Goal: Transaction & Acquisition: Book appointment/travel/reservation

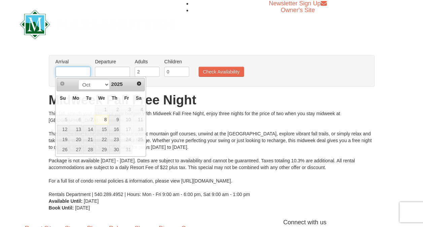
click at [79, 74] on input "text" at bounding box center [73, 72] width 35 height 10
click at [63, 149] on link "26" at bounding box center [63, 149] width 12 height 9
type input "[DATE]"
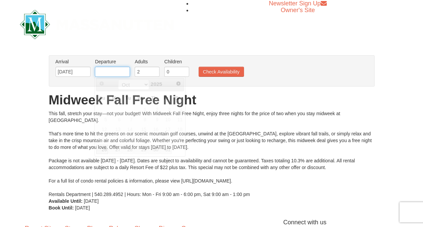
click at [113, 69] on input "text" at bounding box center [112, 72] width 35 height 10
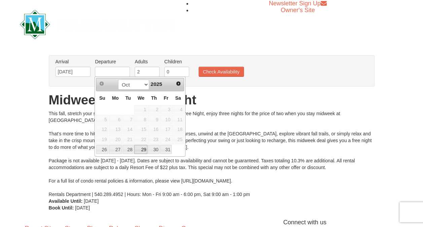
click at [147, 146] on link "29" at bounding box center [140, 149] width 13 height 9
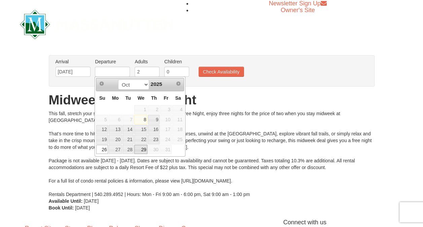
type input "[DATE]"
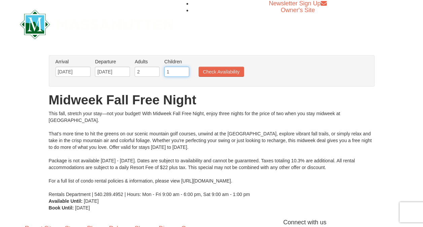
click at [183, 70] on input "1" at bounding box center [176, 72] width 25 height 10
click at [183, 70] on input "2" at bounding box center [176, 72] width 25 height 10
type input "3"
click at [183, 70] on input "3" at bounding box center [176, 72] width 25 height 10
click at [210, 72] on button "Check Availability" at bounding box center [221, 72] width 45 height 10
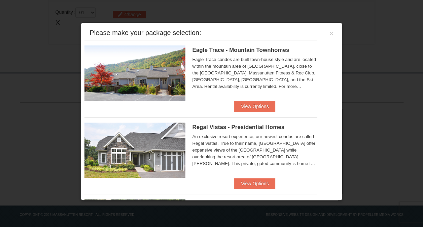
scroll to position [232, 0]
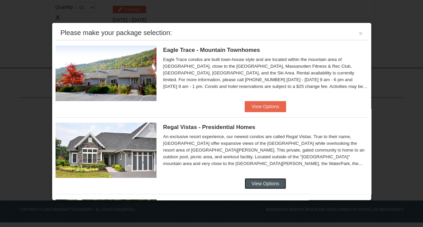
click at [260, 181] on button "View Options" at bounding box center [265, 183] width 41 height 11
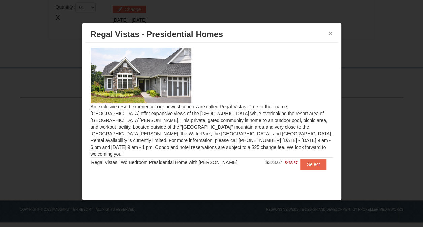
click at [330, 33] on button "×" at bounding box center [331, 33] width 4 height 7
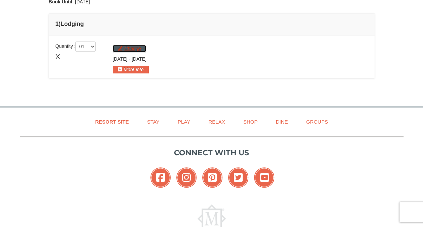
click at [127, 49] on button "Change" at bounding box center [129, 48] width 33 height 7
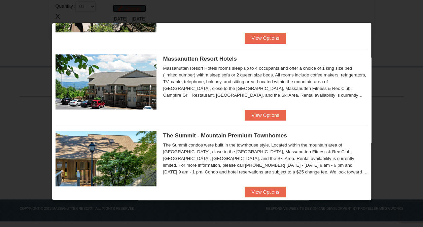
scroll to position [223, 0]
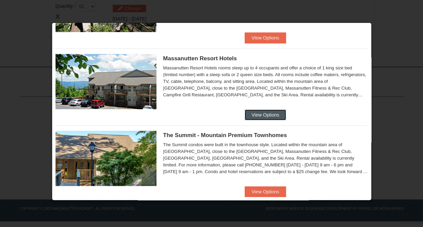
click at [259, 112] on button "View Options" at bounding box center [265, 114] width 41 height 11
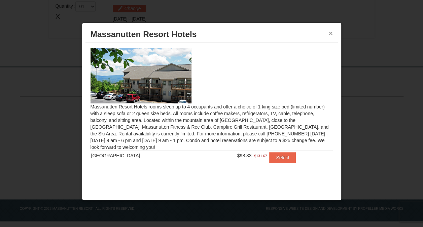
click at [332, 34] on button "×" at bounding box center [331, 33] width 4 height 7
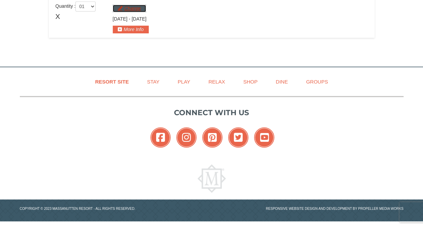
click at [132, 10] on button "Change" at bounding box center [129, 8] width 33 height 7
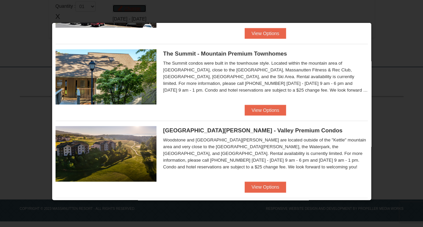
scroll to position [303, 0]
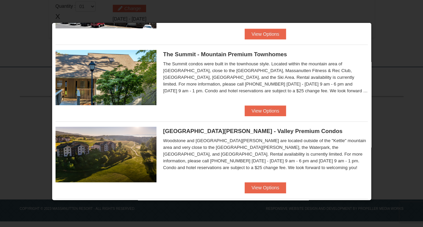
click at [113, 79] on img at bounding box center [106, 77] width 101 height 55
click at [277, 109] on button "View Options" at bounding box center [265, 110] width 41 height 11
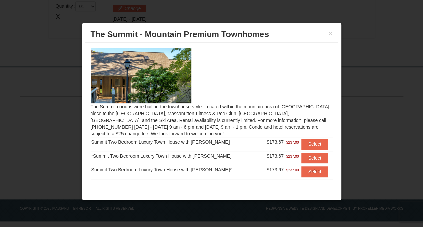
click at [158, 91] on img at bounding box center [141, 75] width 101 height 55
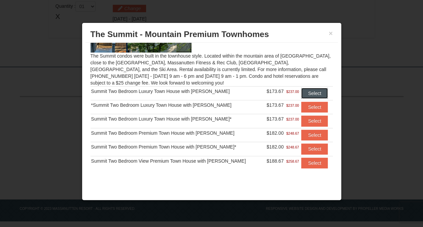
click at [308, 93] on button "Select" at bounding box center [314, 93] width 27 height 11
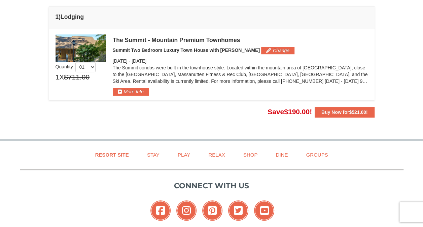
scroll to position [199, 0]
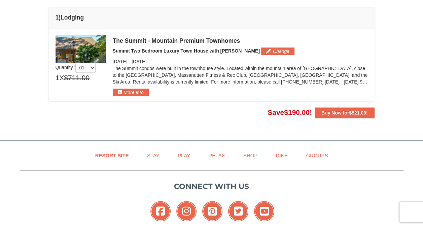
click at [89, 46] on img at bounding box center [81, 49] width 51 height 28
click at [129, 92] on button "More Info" at bounding box center [131, 92] width 36 height 7
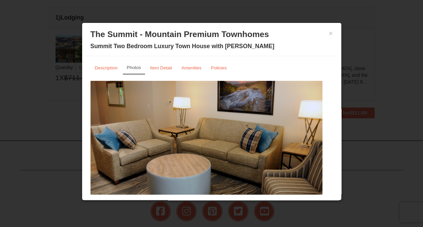
scroll to position [26, 0]
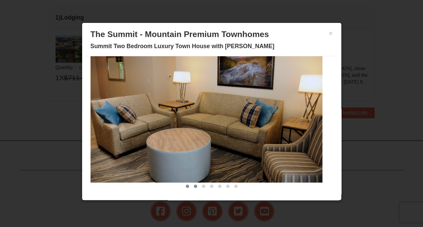
click at [194, 186] on span at bounding box center [195, 186] width 3 height 3
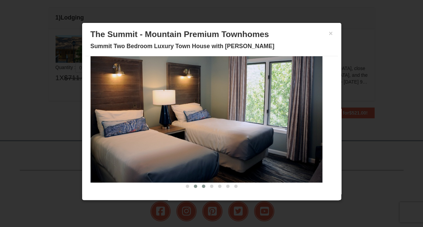
click at [202, 187] on span at bounding box center [203, 186] width 3 height 3
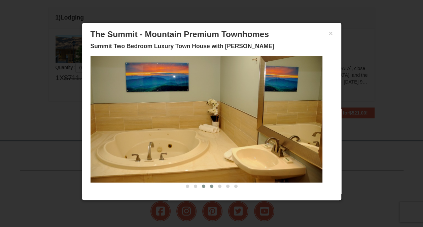
click at [210, 187] on span at bounding box center [211, 186] width 3 height 3
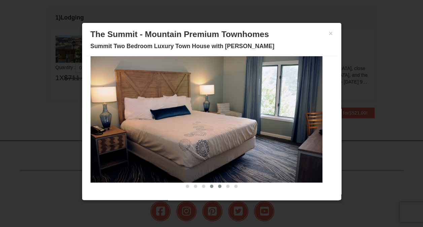
click at [216, 187] on button at bounding box center [220, 186] width 8 height 7
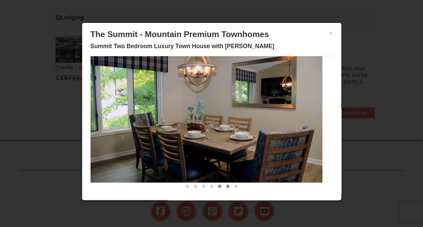
click at [226, 186] on span at bounding box center [227, 186] width 3 height 3
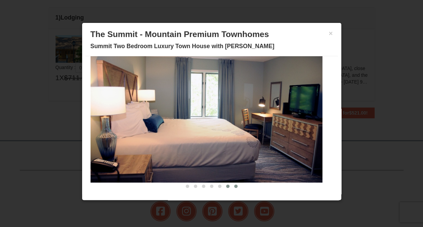
click at [234, 186] on span at bounding box center [235, 186] width 3 height 3
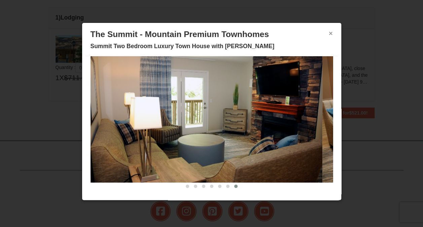
click at [329, 36] on button "×" at bounding box center [331, 33] width 4 height 7
